Goal: Understand process/instructions: Learn how to perform a task or action

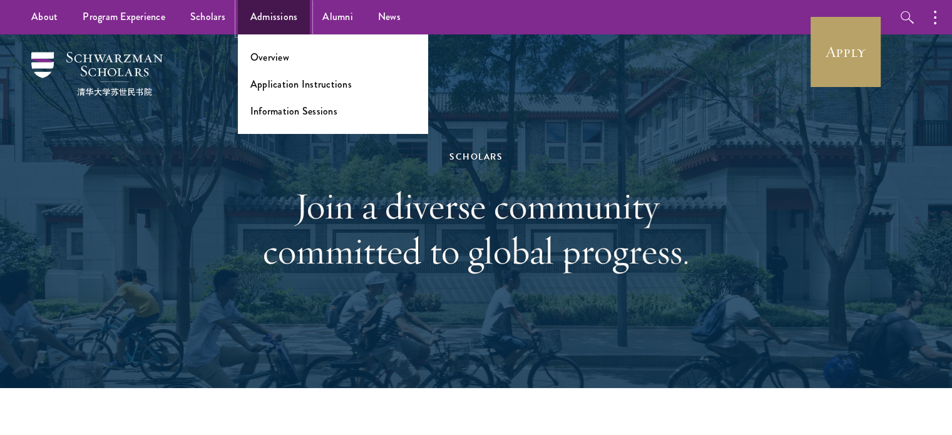
click at [251, 12] on link "Admissions" at bounding box center [274, 17] width 73 height 34
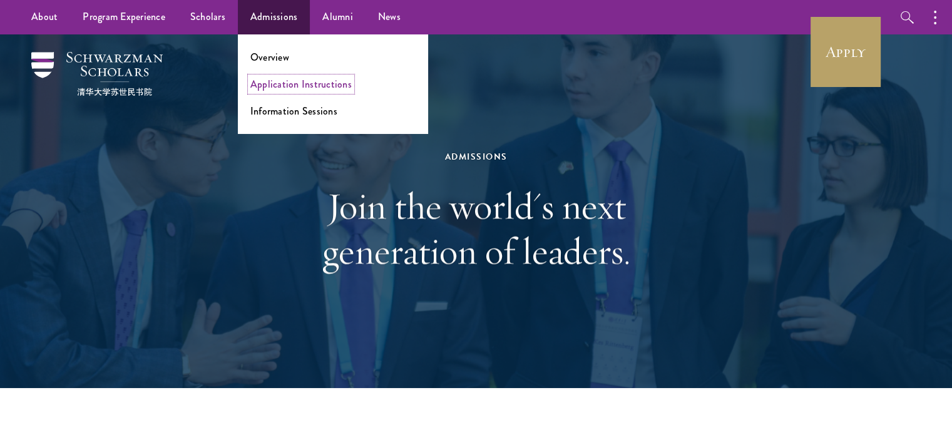
click at [272, 89] on link "Application Instructions" at bounding box center [300, 84] width 101 height 14
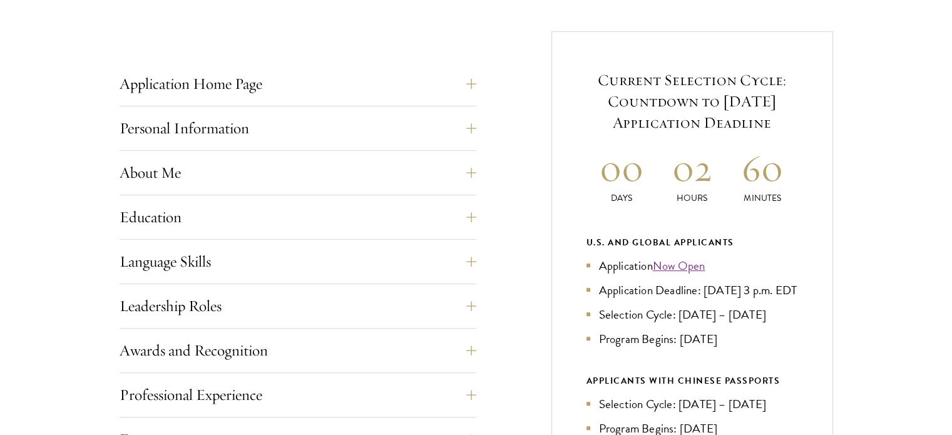
scroll to position [500, 0]
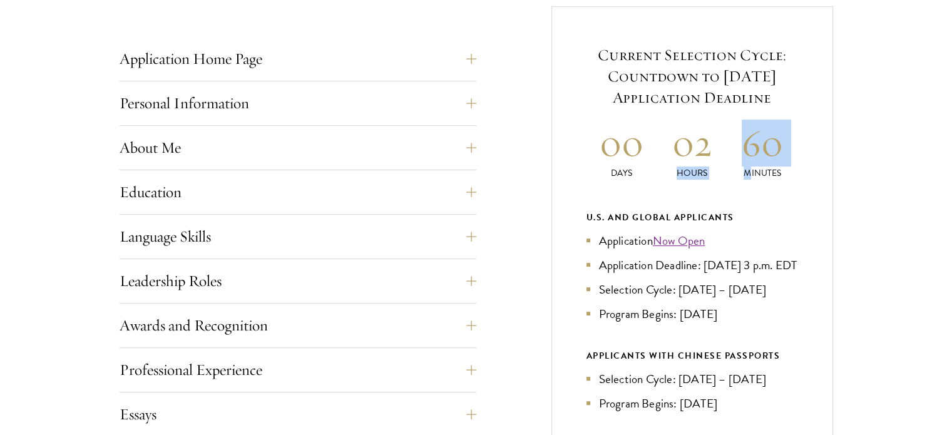
drag, startPoint x: 705, startPoint y: 133, endPoint x: 748, endPoint y: 173, distance: 58.9
click at [748, 172] on div "00 Days 02 Hours 60 Minutes" at bounding box center [692, 150] width 212 height 60
click at [834, 190] on div "Start the Process Take the first step toward joining a global community that wi…" at bounding box center [476, 306] width 952 height 884
